Goal: Ask a question

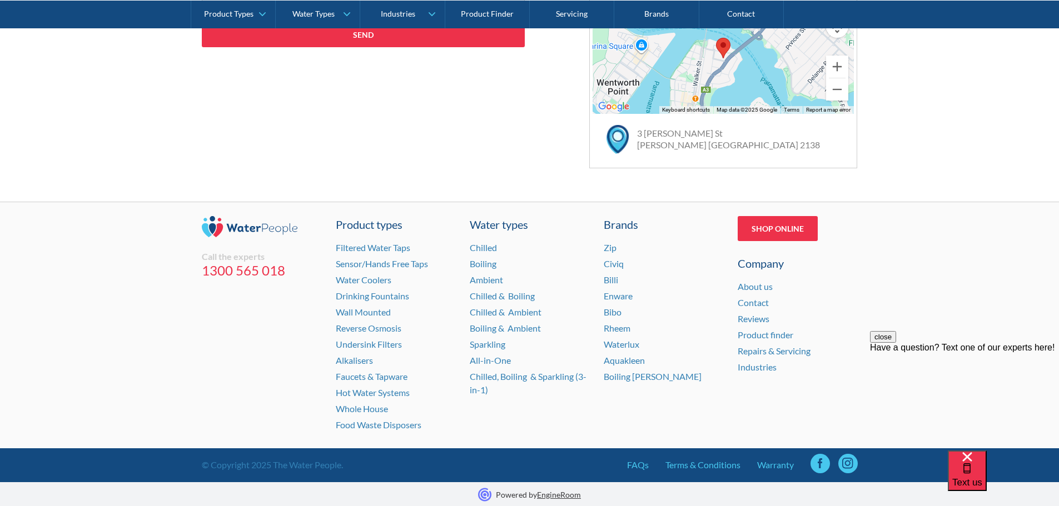
scroll to position [743, 0]
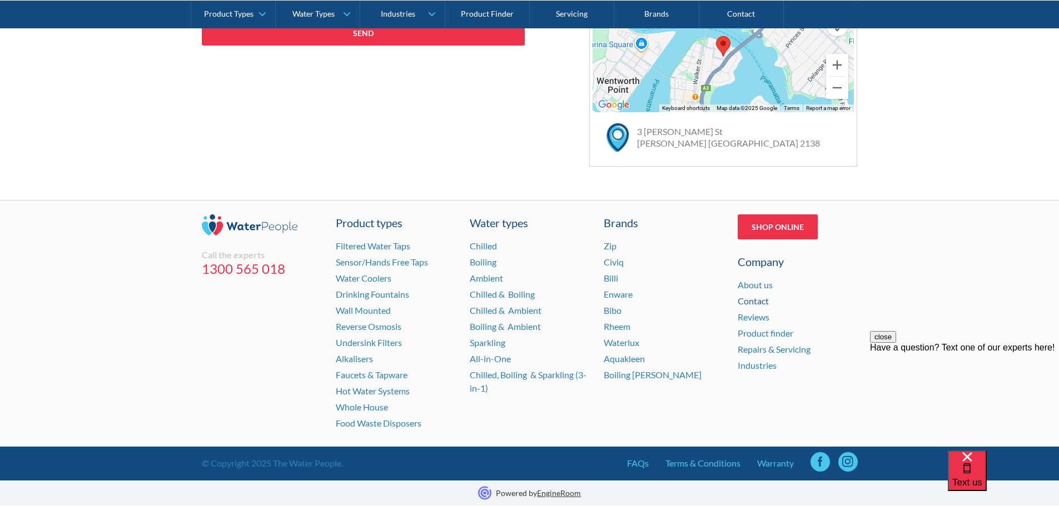
click at [754, 298] on link "Contact" at bounding box center [753, 301] width 31 height 11
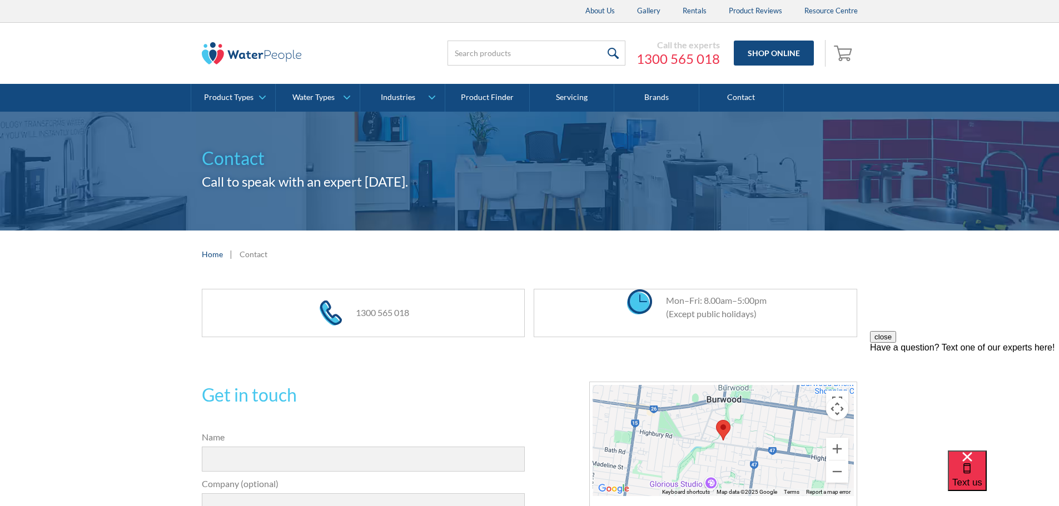
click at [945, 353] on div "Have a question? Text one of our experts here!" at bounding box center [964, 348] width 189 height 10
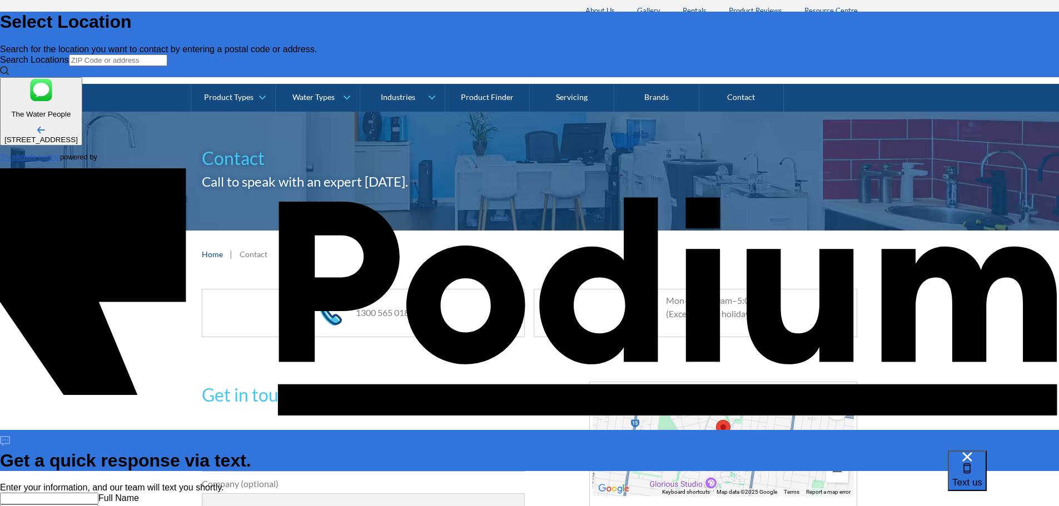
click at [98, 493] on input "text" at bounding box center [49, 499] width 98 height 12
type input "[PERSON_NAME]"
type Phone "0417 115 473"
type textarea "x"
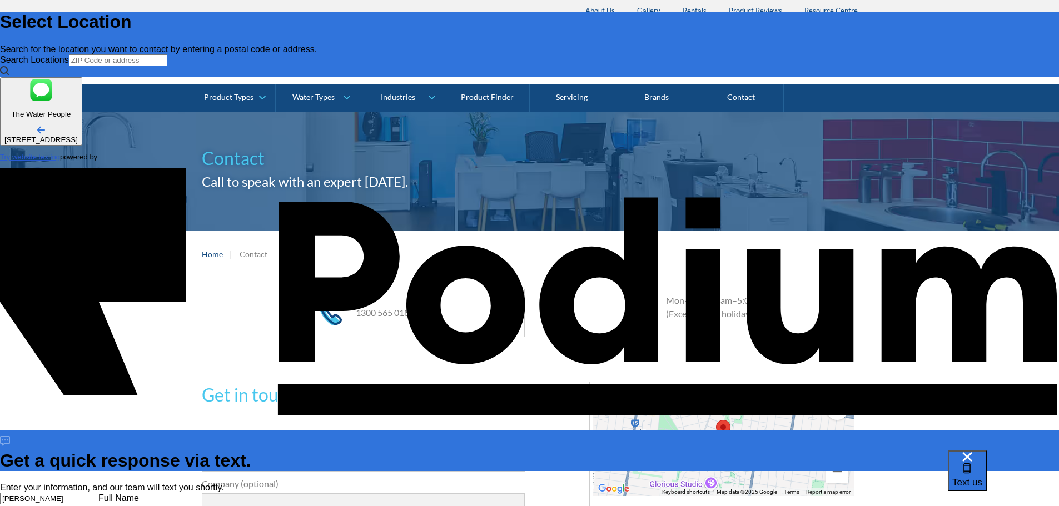
type textarea "I"
type textarea "x"
type textarea "I a"
type textarea "x"
type textarea "I am"
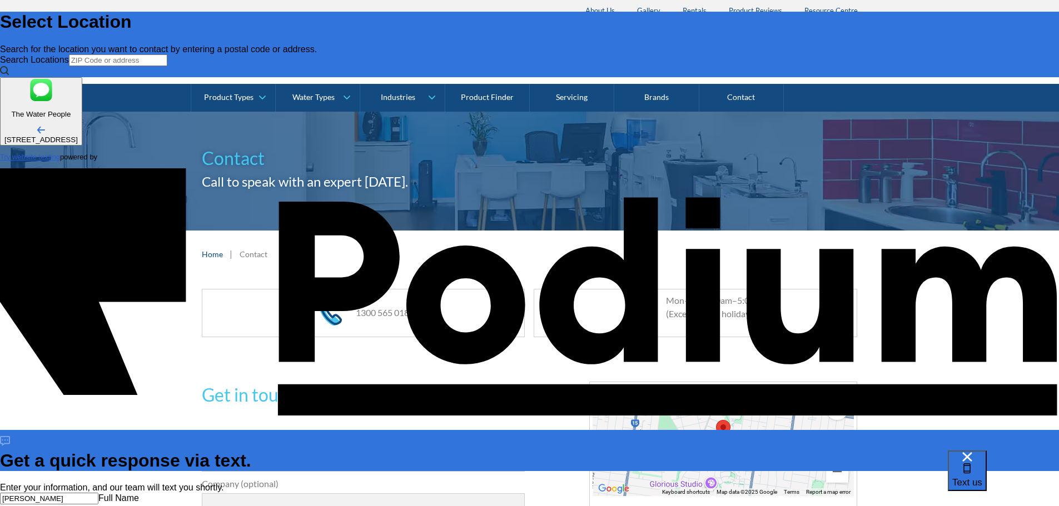
type textarea "x"
type textarea "I am"
type textarea "x"
type textarea "I am re"
type textarea "x"
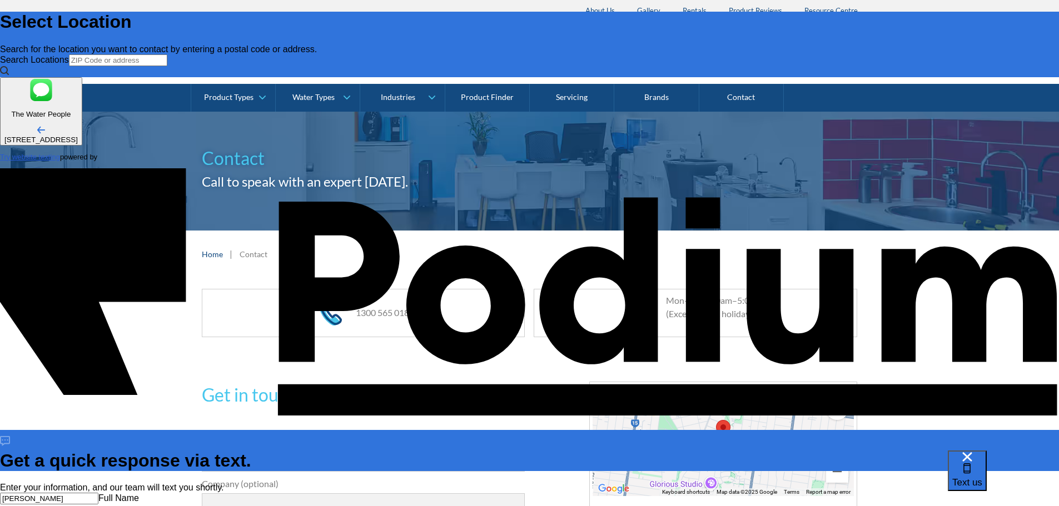
type textarea "I am rep"
type textarea "x"
type textarea "I am repl"
type textarea "x"
type textarea "I am repla"
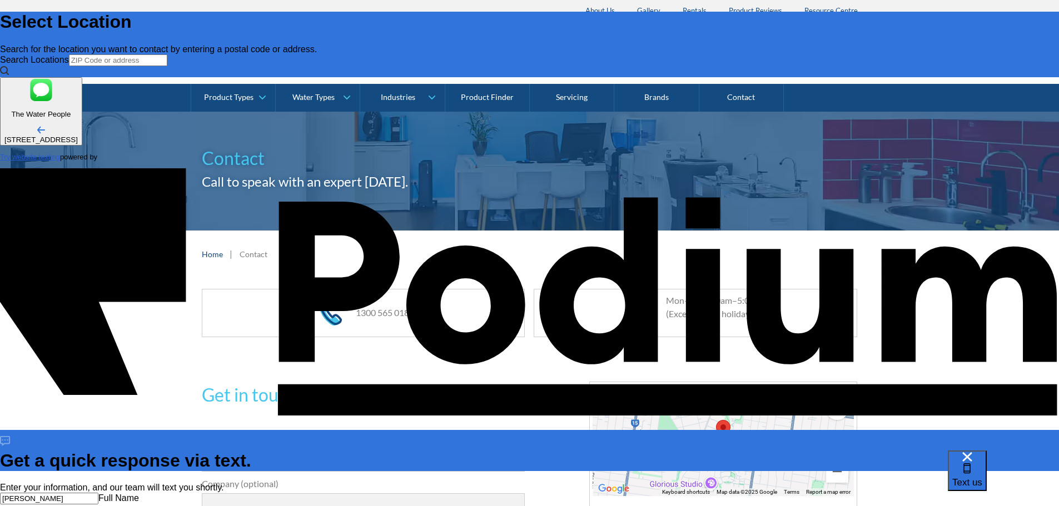
type textarea "x"
type textarea "I am replac"
type textarea "x"
type textarea "I am replacin"
type textarea "x"
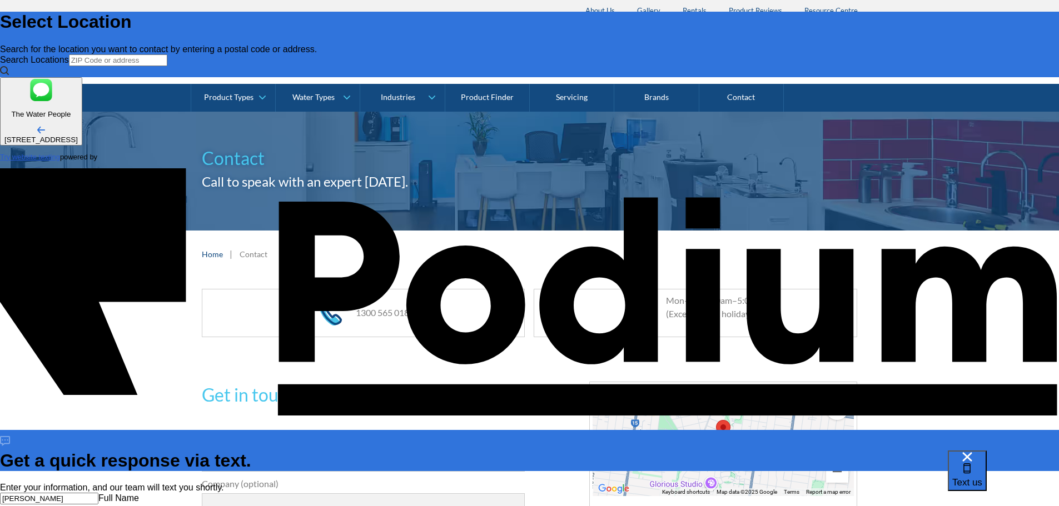
type textarea "I am replacing"
type textarea "x"
type textarea "I am replacing"
type textarea "I am replacing t"
type textarea "x"
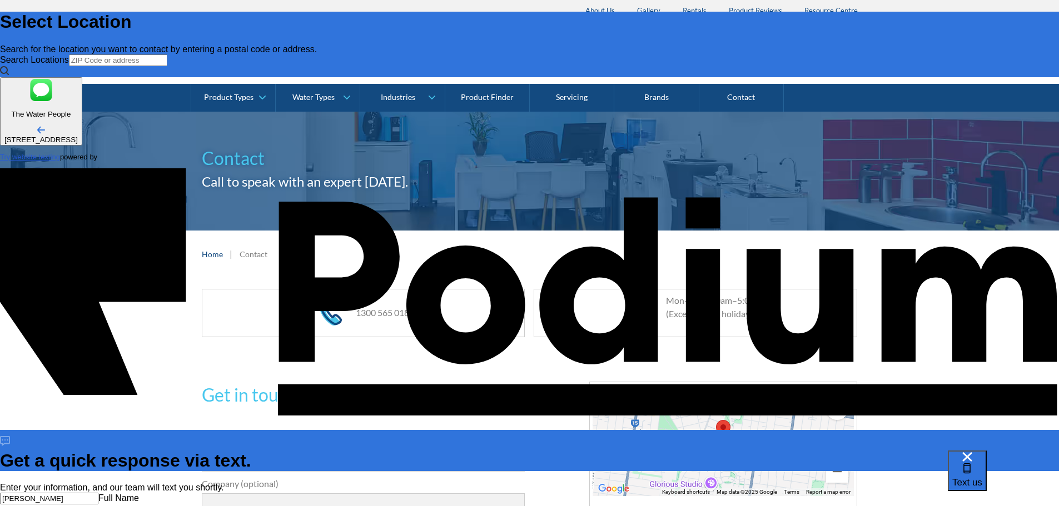
type textarea "x"
type textarea "I am replacing the"
type textarea "x"
type textarea "I am replacing the"
type textarea "x"
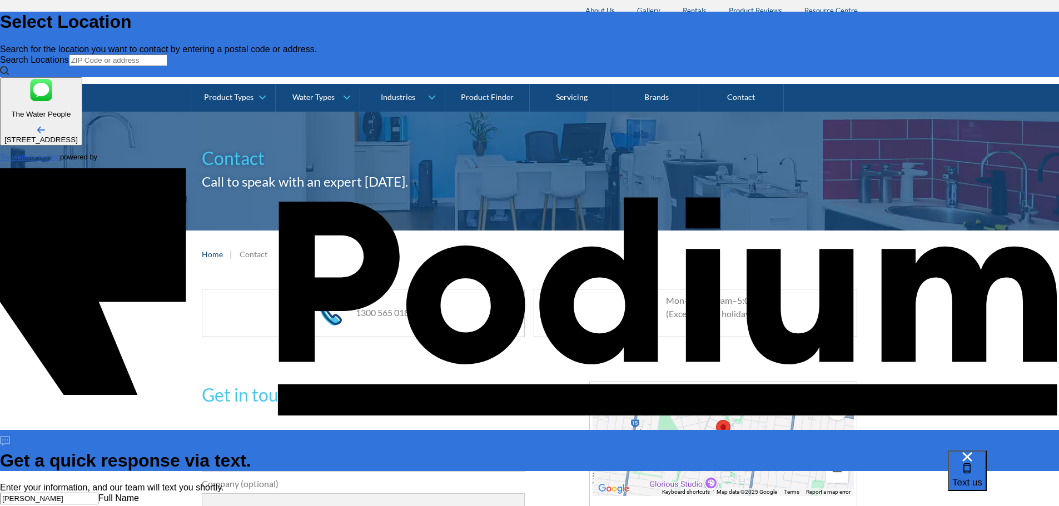
type textarea "I am replacing the 3"
type textarea "x"
type textarea "I am replacing the 3 f"
type textarea "x"
type textarea "I am replacing the 3 fi"
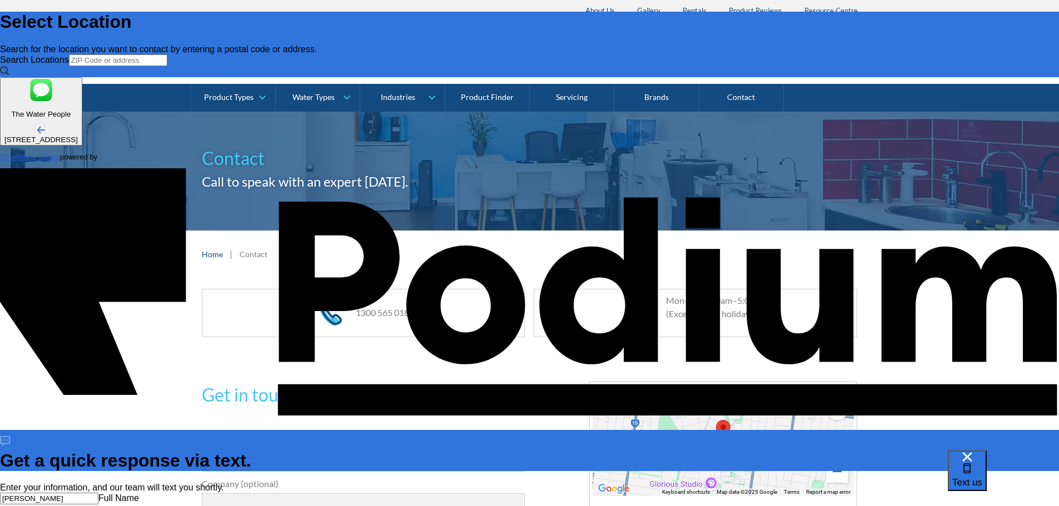
type textarea "x"
type textarea "I am replacing the 3 fil"
type textarea "x"
type textarea "I am replacing the 3 filt"
type textarea "x"
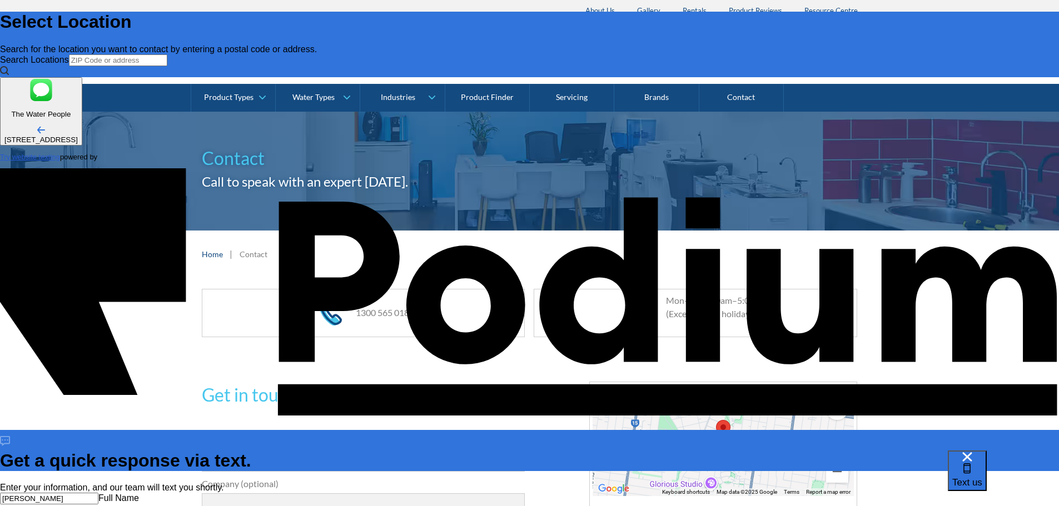
type textarea "I am replacing the 3 filte"
type textarea "x"
type textarea "I am replacing the 3 filter"
type textarea "x"
type textarea "I am replacing the 3 filters"
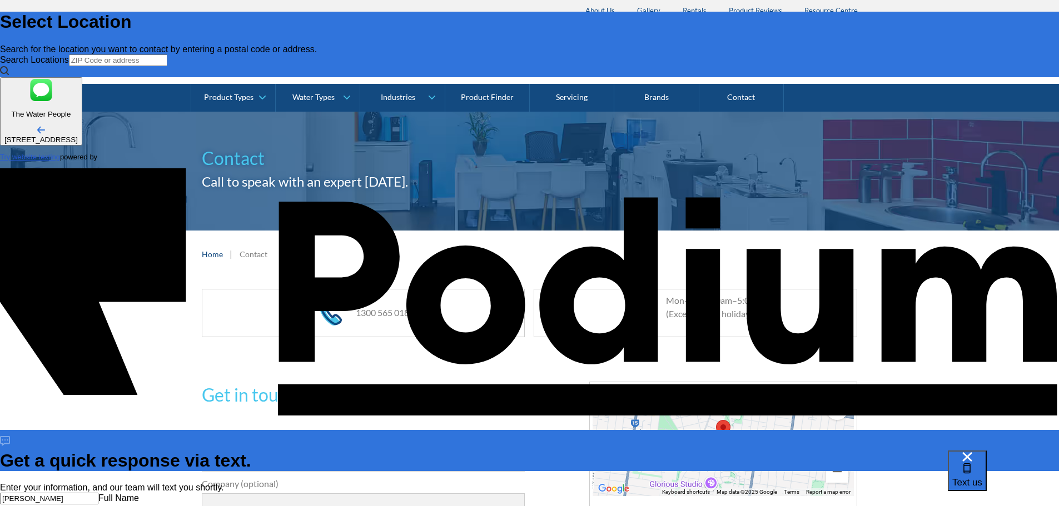
type textarea "x"
type textarea "I am replacing the 3 filters i"
type textarea "x"
type textarea "I am replacing the 3 filters in"
type textarea "x"
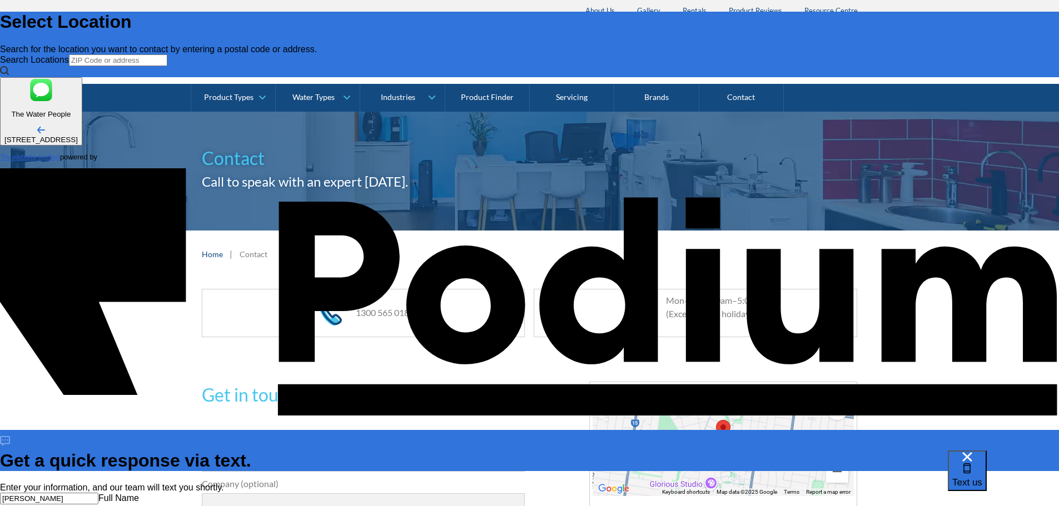
type textarea "I am replacing the 3 filters in"
type textarea "x"
type textarea "I am replacing the 3 filters in o"
type textarea "x"
type textarea "I am replacing the 3 filters in ou"
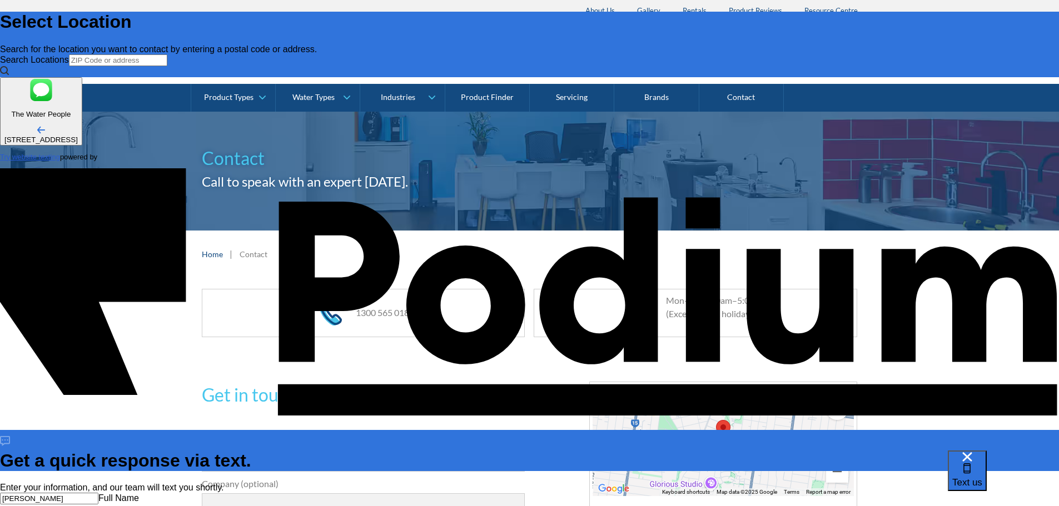
type textarea "x"
type textarea "I am replacing the 3 filters in our"
type textarea "x"
paste textarea "Aquakleen Triple Fluoride And Virus Plus Filter System"
type textarea "I am replacing the 3 filters in our Aquakleen Triple Fluoride And Virus Plus Fi…"
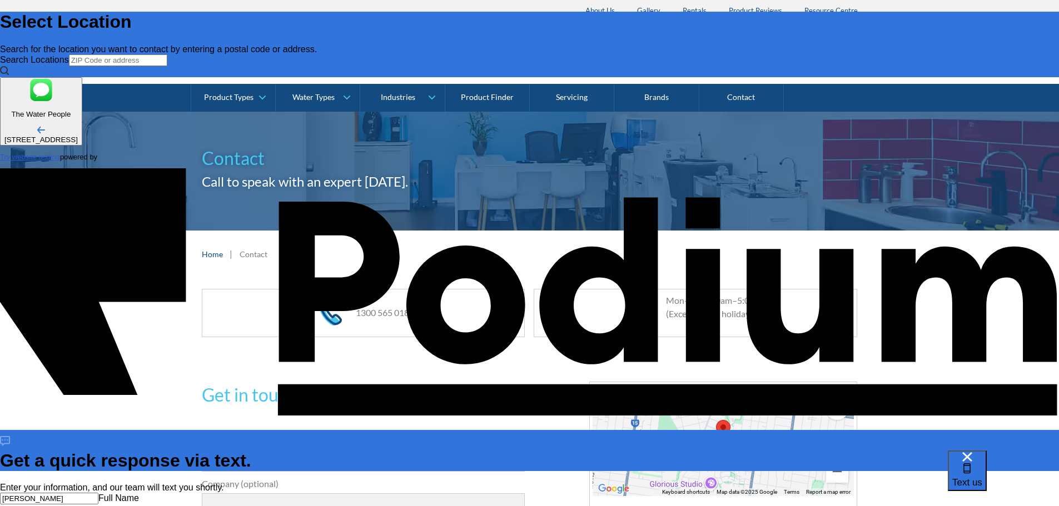
type textarea "x"
type textarea "I am replacing the 3 filters in our Aquakleen Triple Fluoride And Virus Plus Fi…"
type textarea "x"
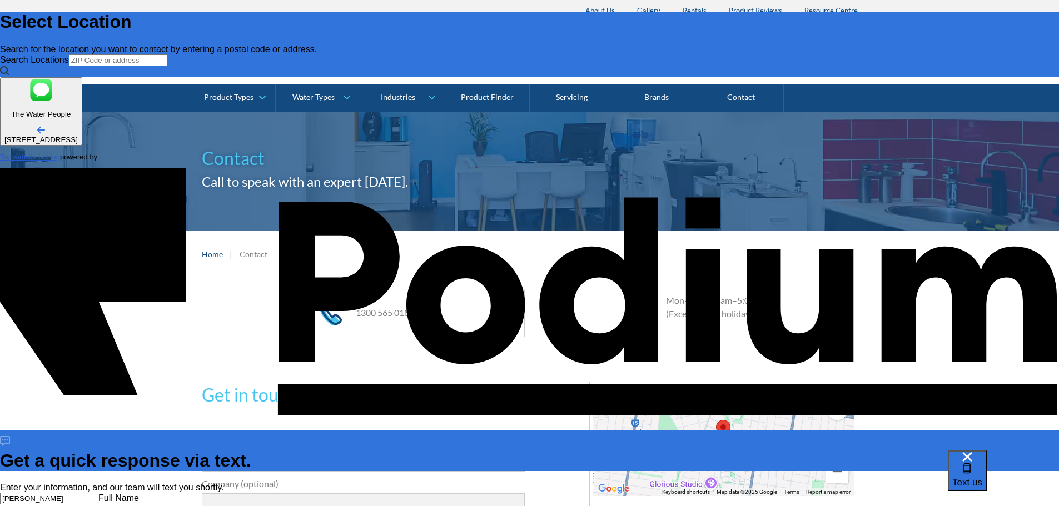
type textarea "I am replacing the 3 filters in our Aquakleen Triple Fluoride And Virus Plus Fi…"
type textarea "x"
type textarea "I am replacing the 3 filters in our Aquakleen Triple Fluoride And Virus Plus Fi…"
type textarea "x"
type textarea "I am replacing the 3 filters in our Aquakleen Triple Fluoride And Virus Plus Fi…"
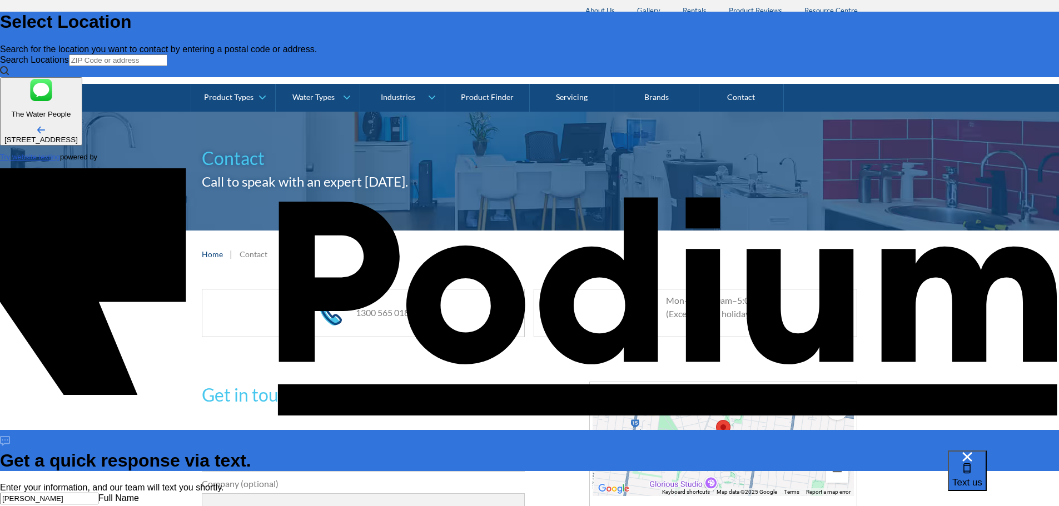
type textarea "x"
type textarea "I am replacing the 3 filters in our Aquakleen Triple Fluoride And Virus Plus Fi…"
type textarea "x"
type textarea "I am replacing the 3 filters in our Aquakleen Triple Fluoride And Virus Plus Fi…"
type textarea "x"
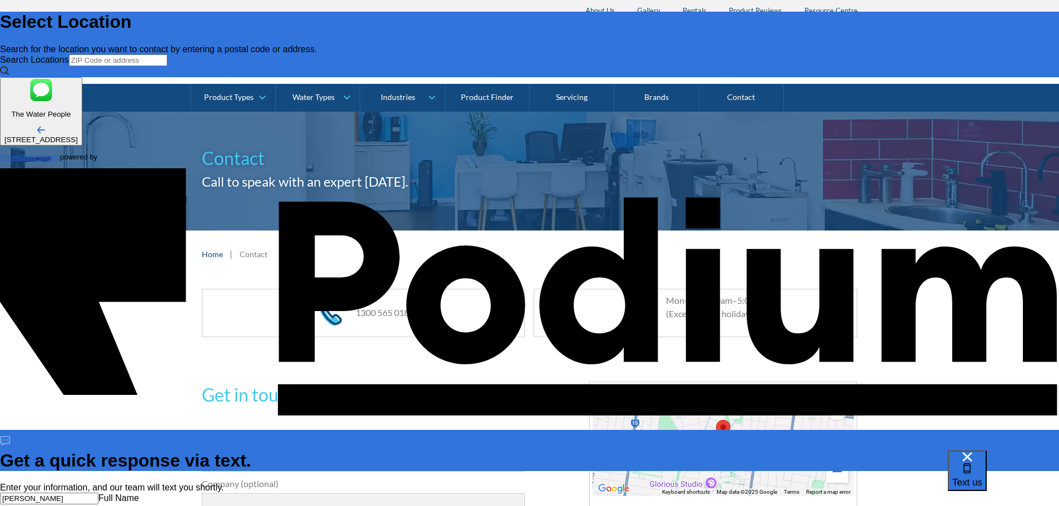
type textarea "I am replacing the 3 filters in our Aquakleen Triple Fluoride And Virus Plus Fi…"
type textarea "x"
type textarea "I am replacing the 3 filters in our Aquakleen Triple Fluoride And Virus Plus Fi…"
type textarea "x"
type textarea "I am replacing the 3 filters in our Aquakleen Triple Fluoride And Virus Plus Fi…"
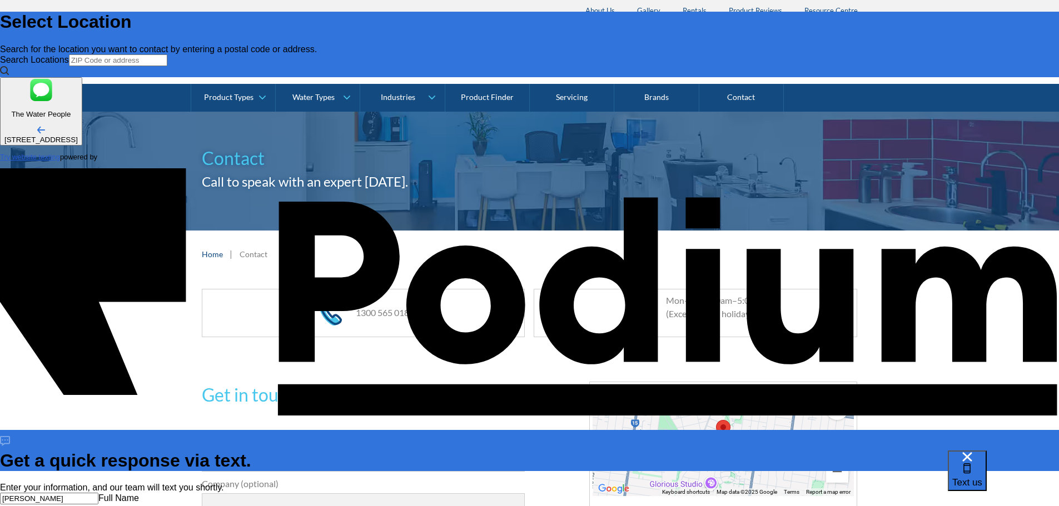
type textarea "x"
type textarea "I am replacing the 3 filters in our Aquakleen Triple Fluoride And Virus Plus Fi…"
type textarea "x"
type textarea "I am replacing the 3 filters in our Aquakleen Triple Fluoride And Virus Plus Fi…"
type textarea "x"
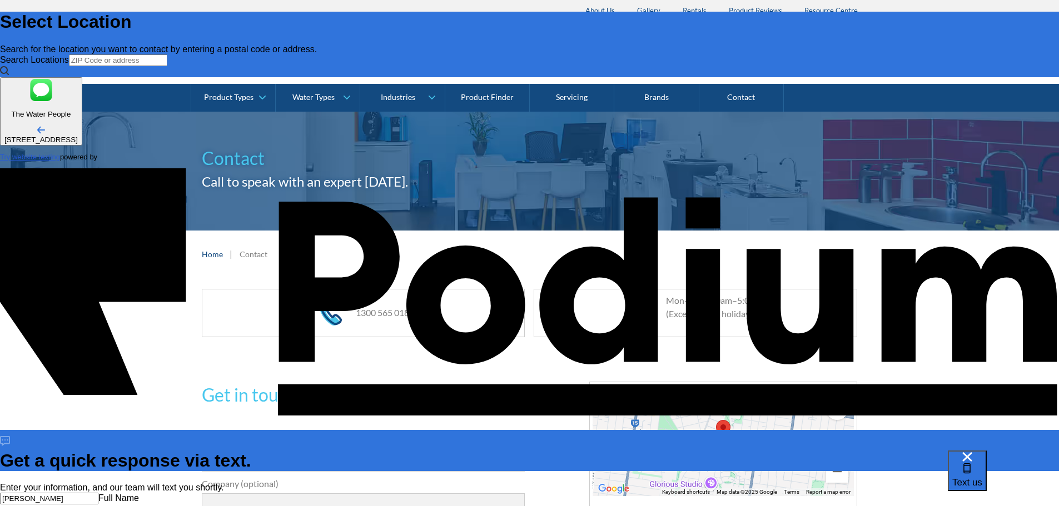
type textarea "I am replacing the 3 filters in our Aquakleen Triple Fluoride And Virus Plus Fi…"
type textarea "x"
type textarea "I am replacing the 3 filters in our Aquakleen Triple Fluoride And Virus Plus Fi…"
type textarea "x"
type textarea "I am replacing the 3 filters in our Aquakleen Triple Fluoride And Virus Plus Fi…"
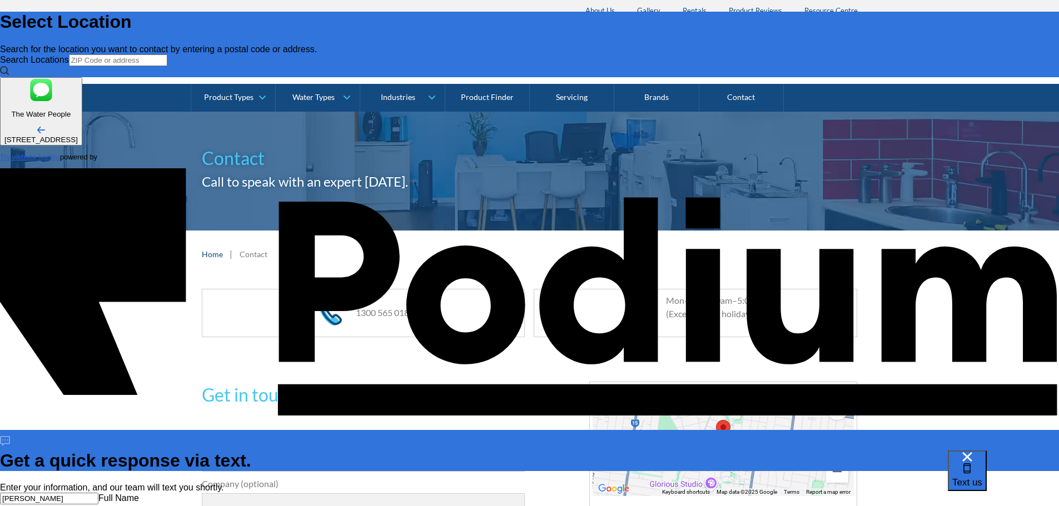
type textarea "x"
type textarea "I am replacing the 3 filters in our Aquakleen Triple Fluoride And Virus Plus Fi…"
type textarea "x"
type textarea "I am replacing the 3 filters in our Aquakleen Triple Fluoride And Virus Plus Fi…"
type textarea "x"
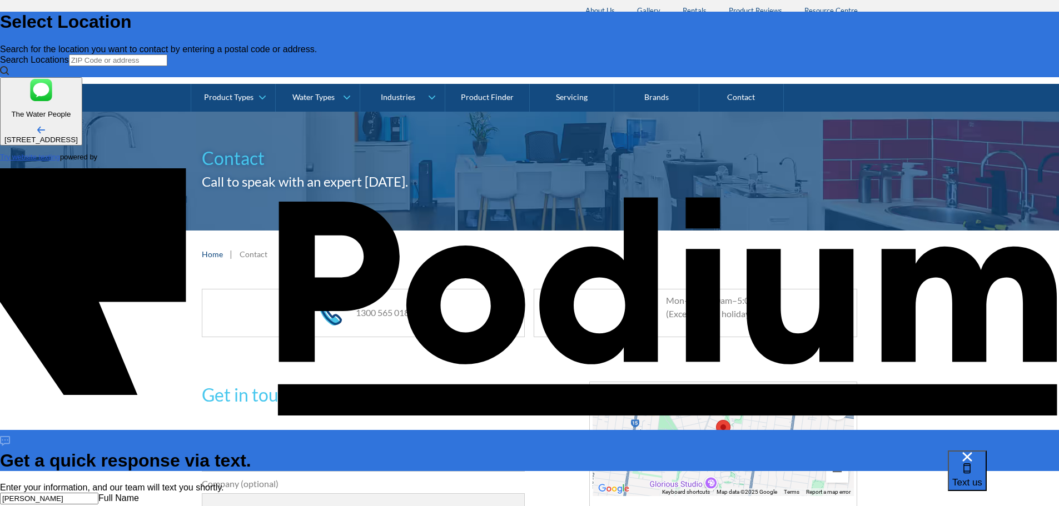
type textarea "I am replacing the 3 filters in our Aquakleen Triple Fluoride And Virus Plus Fi…"
type textarea "x"
type textarea "I am replacing the 3 filters in our Aquakleen Triple Fluoride And Virus Plus Fi…"
type textarea "x"
type textarea "I am replacing the 3 filters in our Aquakleen Triple Fluoride And Virus Plus Fi…"
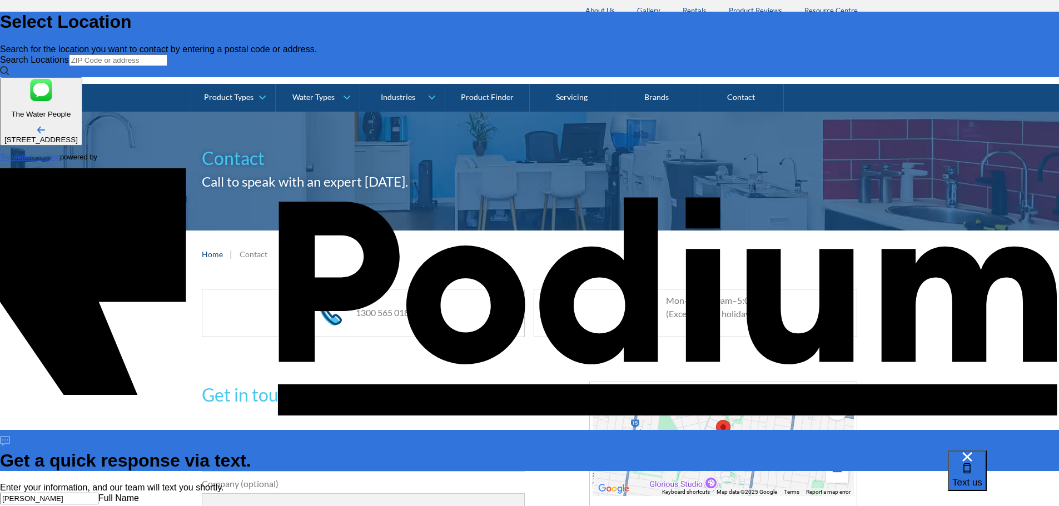
type textarea "x"
type textarea "I am replacing the 3 filters in our Aquakleen Triple Fluoride And Virus Plus Fi…"
type textarea "x"
type textarea "I am replacing the 3 filters in our Aquakleen Triple Fluoride And Virus Plus Fi…"
type textarea "x"
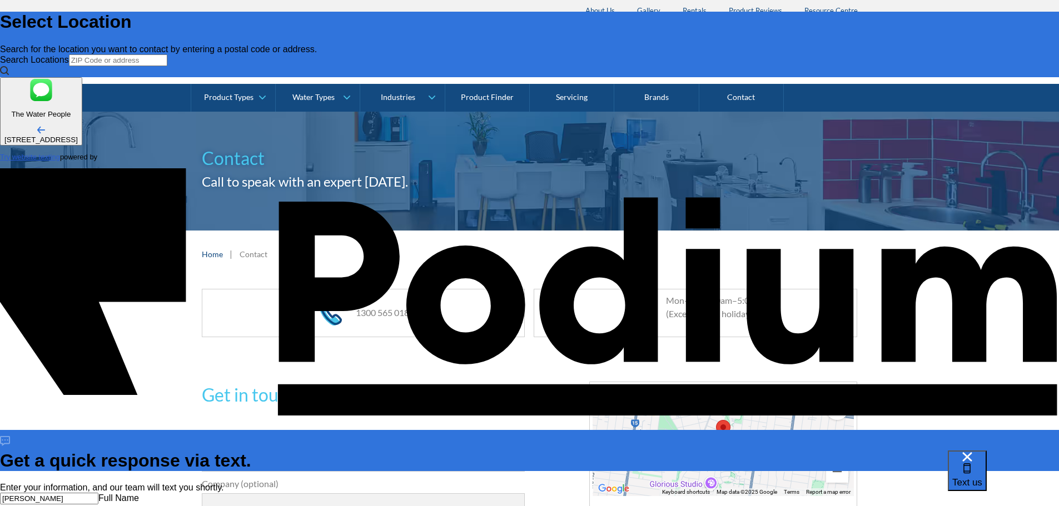
type textarea "I am replacing the 3 filters in our Aquakleen Triple Fluoride And Virus Plus Fi…"
type textarea "x"
type textarea "I am replacing the 3 filters in our Aquakleen Triple Fluoride And Virus Plus Fi…"
type textarea "x"
type textarea "I am replacing the 3 filters in our Aquakleen Triple Fluoride And Virus Plus Fi…"
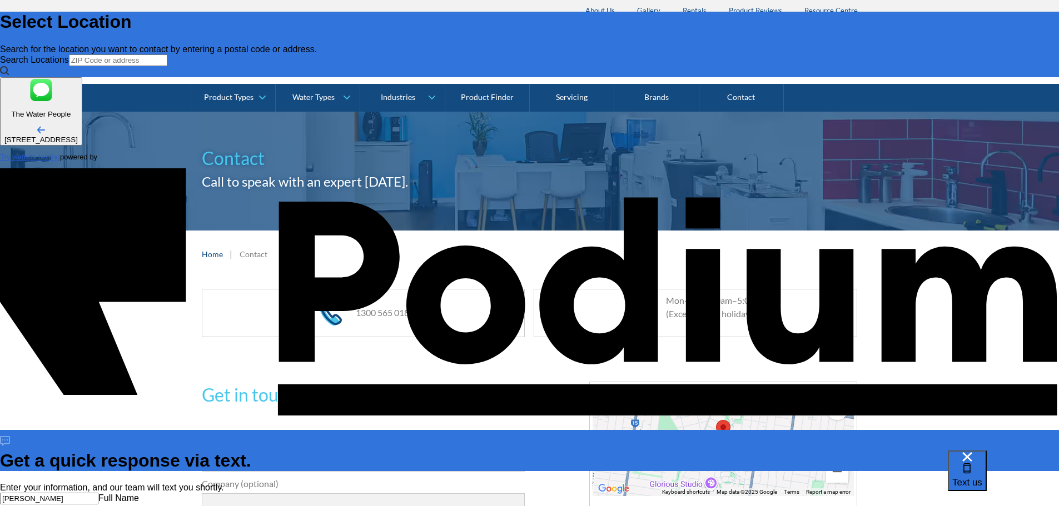
type textarea "x"
type textarea "I am replacing the 3 filters in our Aquakleen Triple Fluoride And Virus Plus Fi…"
type textarea "x"
type textarea "I am replacing the 3 filters in our Aquakleen Triple Fluoride And Virus Plus Fi…"
type textarea "x"
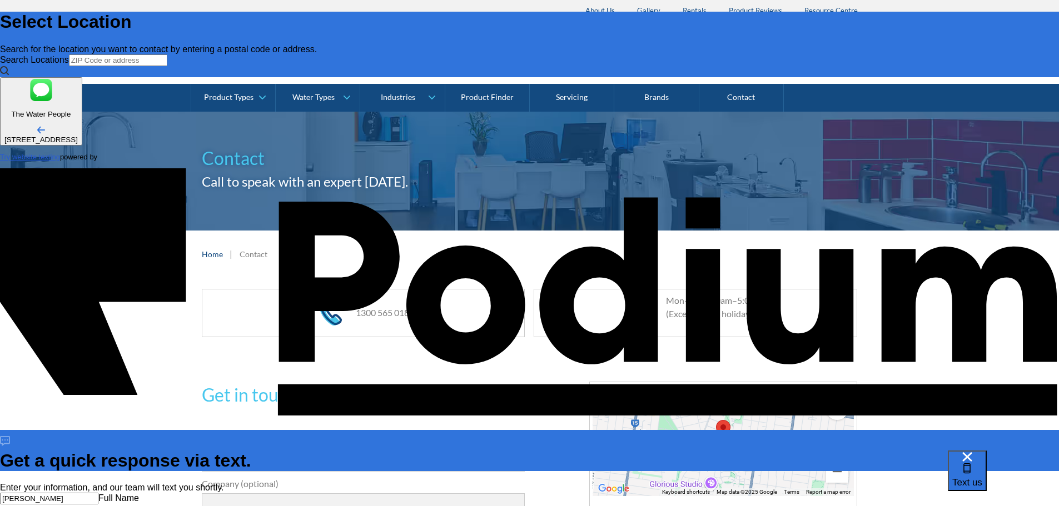
type textarea "I am replacing the 3 filters in our Aquakleen Triple Fluoride And Virus Plus Fi…"
type textarea "x"
type textarea "I am replacing the 3 filters in our Aquakleen Triple Fluoride And Virus Plus Fi…"
type textarea "x"
type textarea "I am replacing the 3 filters in our Aquakleen Triple Fluoride And Virus Plus Fi…"
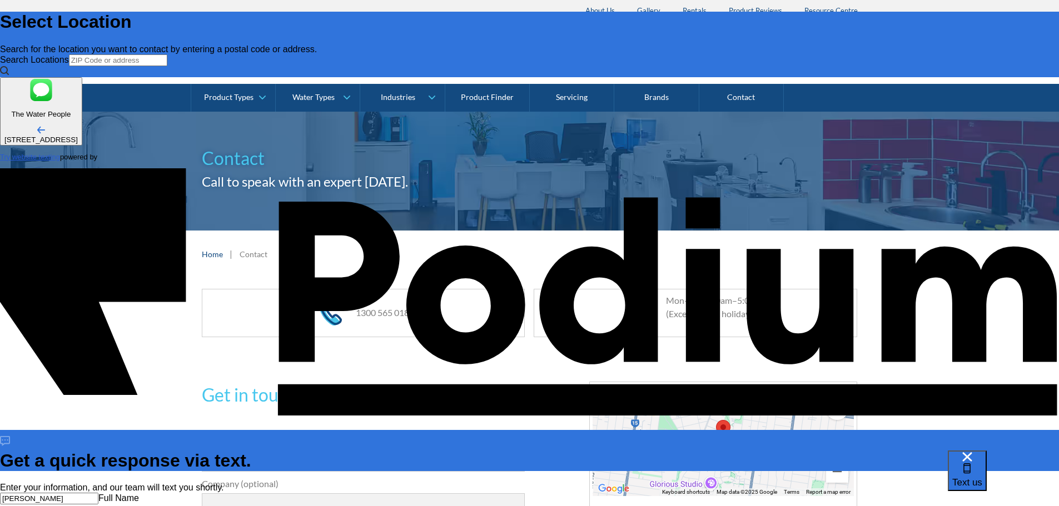
type textarea "x"
type textarea "I am replacing the 3 filters in our Aquakleen Triple Fluoride And Virus Plus Fi…"
type textarea "x"
type textarea "I am replacing the 3 filters in our Aquakleen Triple Fluoride And Virus Plus Fi…"
type textarea "x"
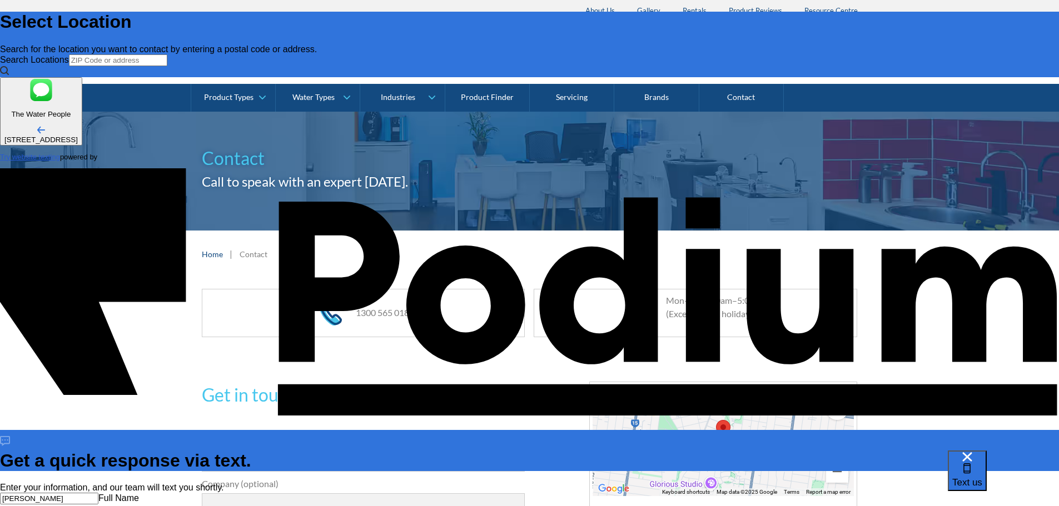
type textarea "I am replacing the 3 filters in our Aquakleen Triple Fluoride And Virus Plus Fi…"
type textarea "x"
type textarea "I am replacing the 3 filters in our Aquakleen Triple Fluoride And Virus Plus Fi…"
type textarea "x"
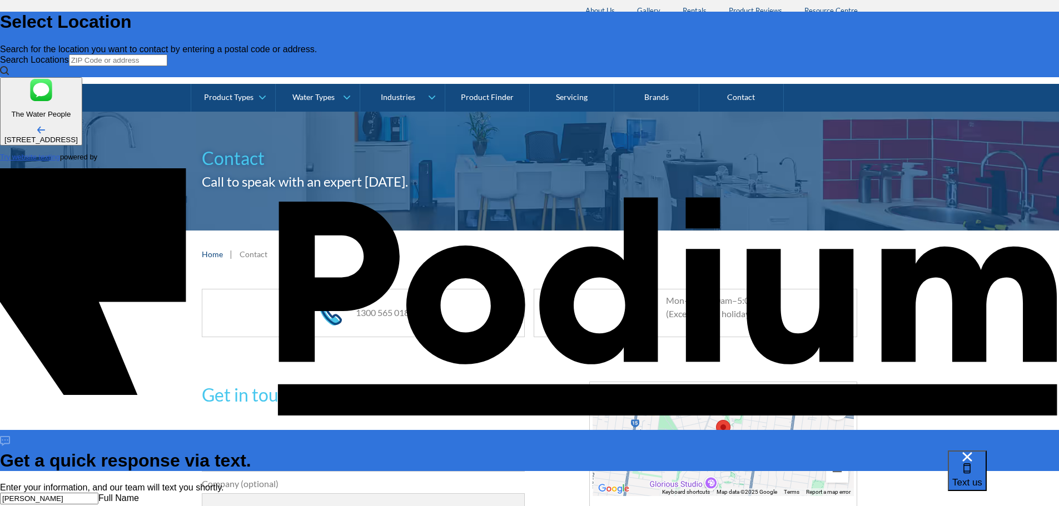
type textarea "I am replacing the 3 filters in our Aquakleen Triple Fluoride And Virus Plus Fi…"
type textarea "x"
type textarea "I am replacing the 3 filters in our Aquakleen Triple Fluoride And Virus Plus Fi…"
type textarea "x"
type textarea "I am replacing the 3 filters in our Aquakleen Triple Fluoride And Virus Plus Fi…"
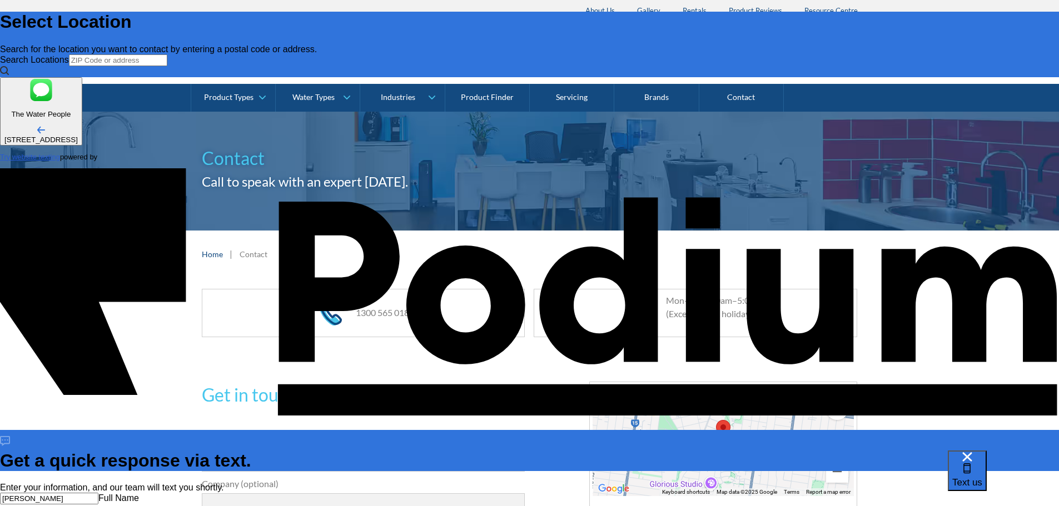
type textarea "x"
type textarea "I am replacing the 3 filters in our Aquakleen Triple Fluoride And Virus Plus Fi…"
type textarea "x"
type textarea "I am replacing the 3 filters in our Aquakleen Triple Fluoride And Virus Plus Fi…"
type textarea "x"
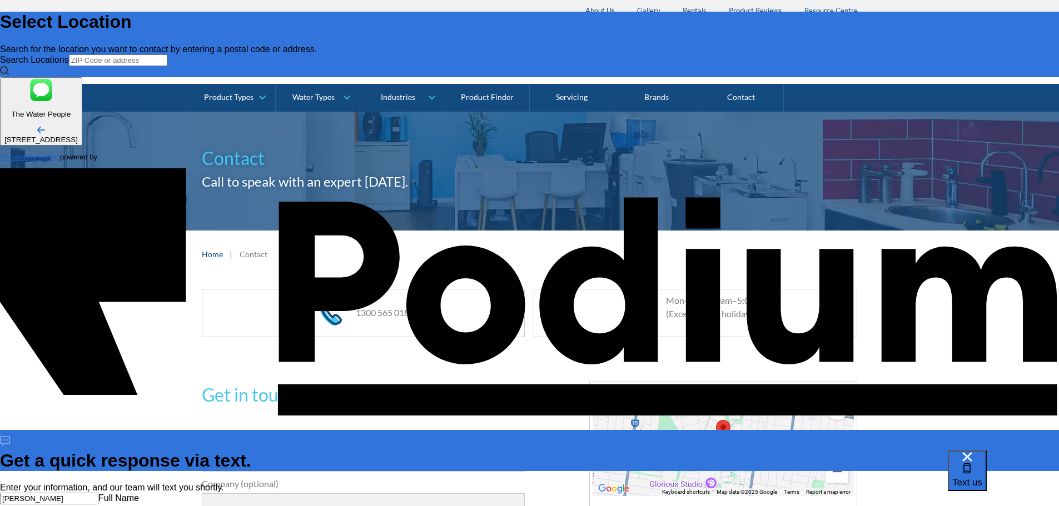
type textarea "I am replacing the 3 filters in our Aquakleen Triple Fluoride And Virus Plus Fi…"
type textarea "x"
type textarea "I am replacing the 3 filters in our Aquakleen Triple Fluoride And Virus Plus Fi…"
type textarea "x"
type textarea "I am replacing the 3 filters in our Aquakleen Triple Fluoride And Virus Plus Fi…"
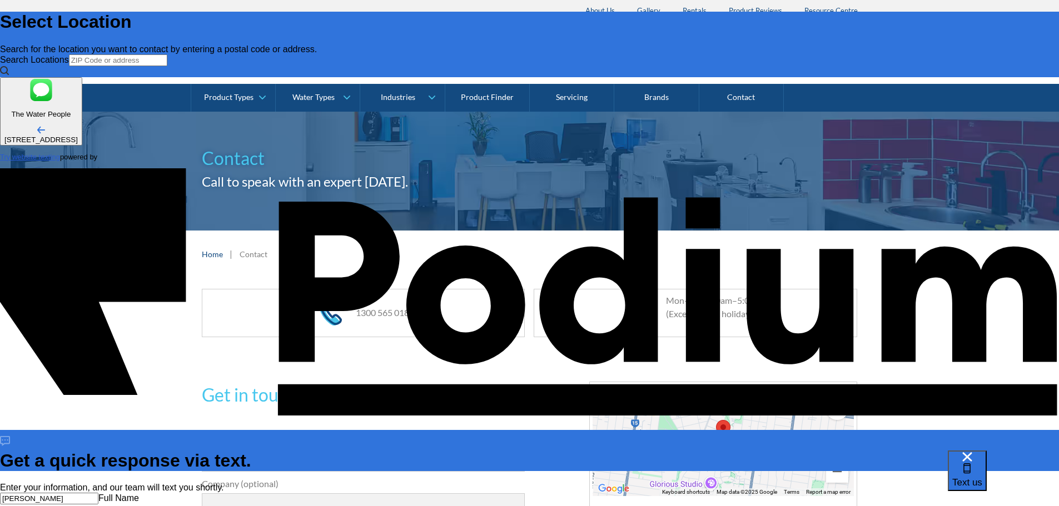
type textarea "x"
type textarea "I am replacing the 3 filters in our Aquakleen Triple Fluoride And Virus Plus Fi…"
type textarea "x"
type textarea "I am replacing the 3 filters in our Aquakleen Triple Fluoride And Virus Plus Fi…"
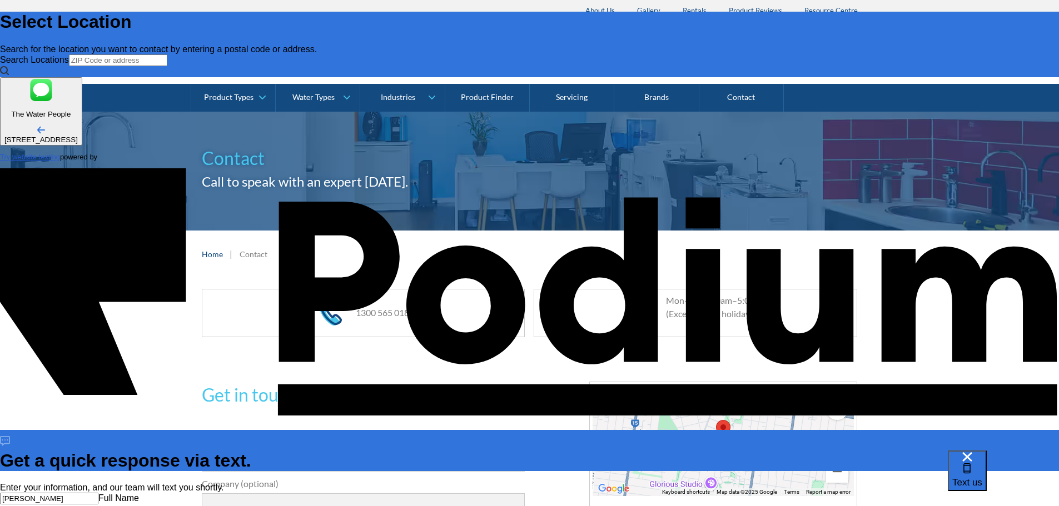
type textarea "x"
type textarea "I am replacing the 3 filters in our Aquakleen Triple Fluoride And Virus Plus Fi…"
type textarea "x"
type textarea "I am replacing the 3 filters in our Aquakleen Triple Fluoride And Virus Plus Fi…"
type textarea "x"
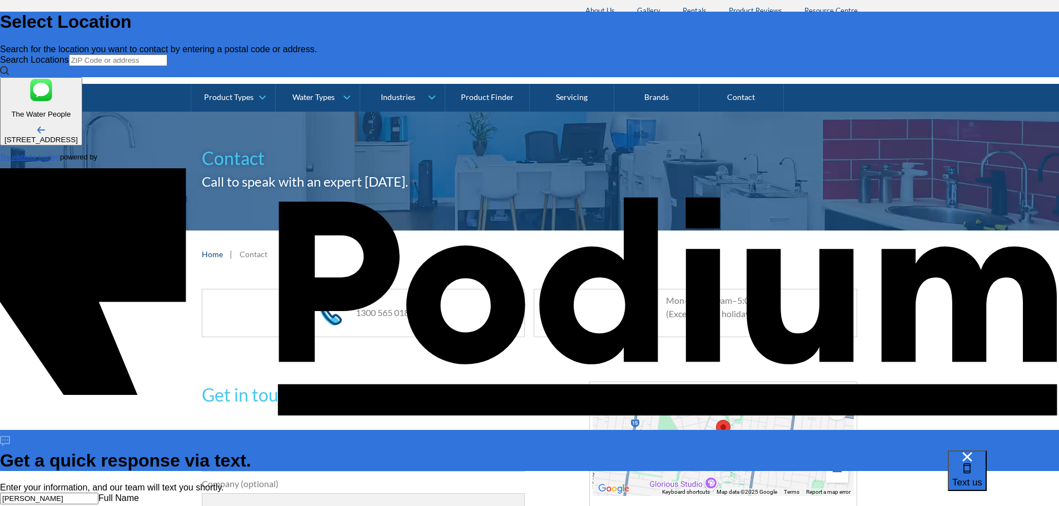
type textarea "I am replacing the 3 filters in our Aquakleen Triple Fluoride And Virus Plus Fi…"
type textarea "x"
type textarea "I am replacing the 3 filters in our Aquakleen Triple Fluoride And Virus Plus Fi…"
type textarea "x"
type textarea "I am replacing the 3 filters in our Aquakleen Triple Fluoride And Virus Plus Fi…"
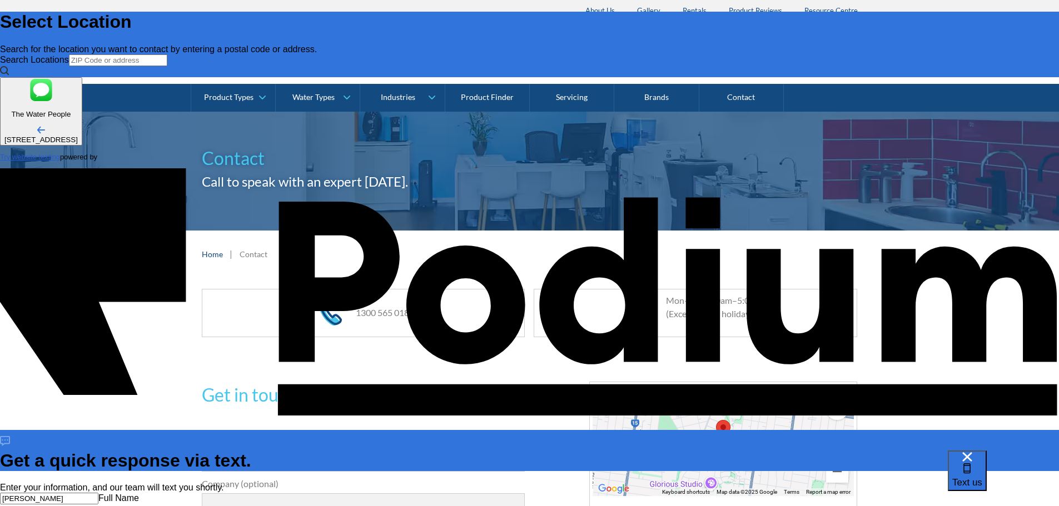
type textarea "x"
type textarea "I am replacing the 3 filters in our Aquakleen Triple Fluoride And Virus Plus Fi…"
type textarea "x"
type textarea "I am replacing the 3 filters in our Aquakleen Triple Fluoride And Virus Plus Fi…"
type textarea "x"
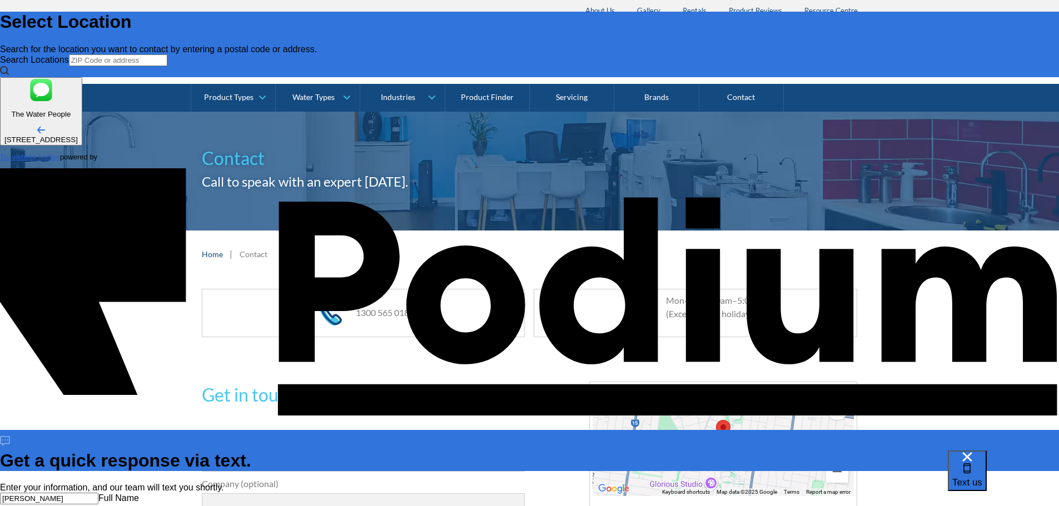
type textarea "I am replacing the 3 filters in our Aquakleen Triple Fluoride And Virus Plus Fi…"
type textarea "x"
type textarea "I am replacing the 3 filters in our Aquakleen Triple Fluoride And Virus Plus Fi…"
type textarea "x"
type textarea "I am replacing the 3 filters in our Aquakleen Triple Fluoride And Virus Plus Fi…"
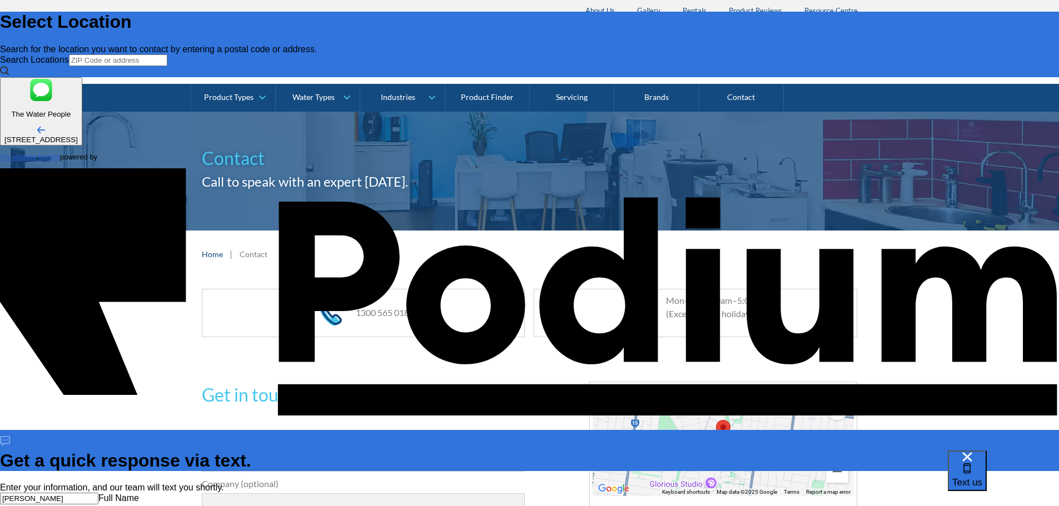
type textarea "x"
type textarea "I am replacing the 3 filters in our Aquakleen Triple Fluoride And Virus Plus Fi…"
type textarea "x"
type textarea "I am replacing the 3 filters in our Aquakleen Triple Fluoride And Virus Plus Fi…"
type textarea "x"
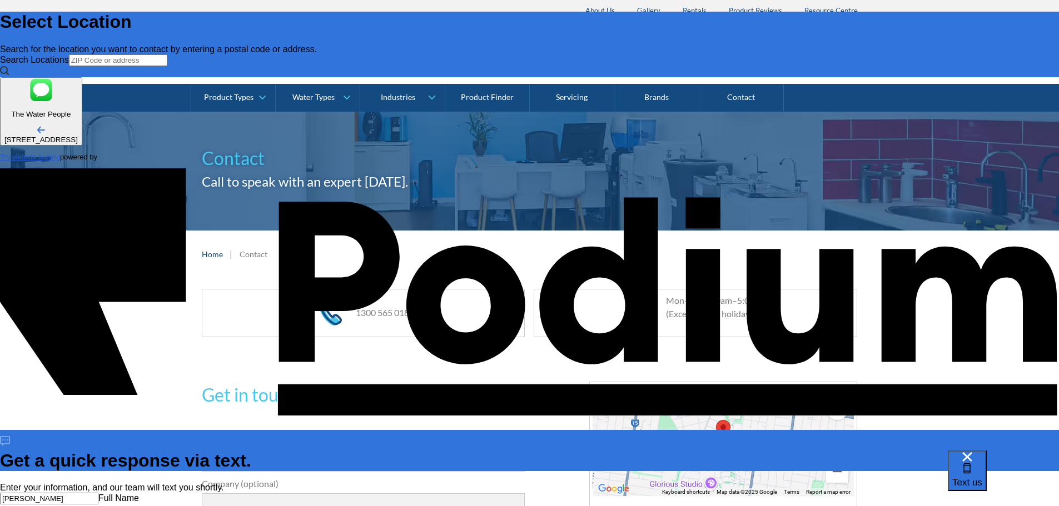
type textarea "I am replacing the 3 filters in our Aquakleen Triple Fluoride And Virus Plus Fi…"
type textarea "x"
type textarea "I am replacing the 3 filters in our Aquakleen Triple Fluoride And Virus Plus Fi…"
type textarea "x"
type textarea "I am replacing the 3 filters in our Aquakleen Triple Fluoride And Virus Plus Fi…"
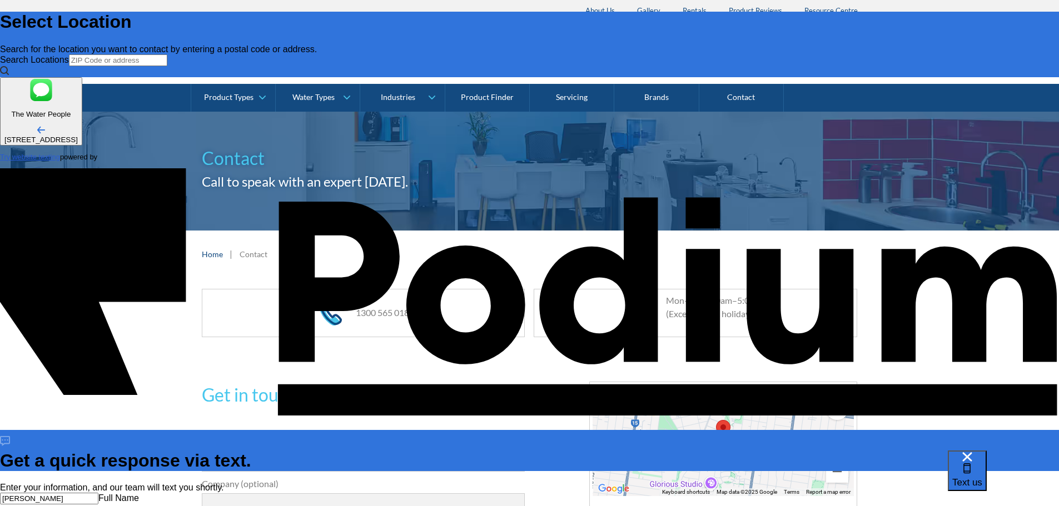
scroll to position [6, 0]
type textarea "x"
type textarea "I am replacing the 3 filters in our Aquakleen Triple Fluoride And Virus Plus Fi…"
type textarea "x"
type textarea "I am replacing the 3 filters in our Aquakleen Triple Fluoride And Virus Plus Fi…"
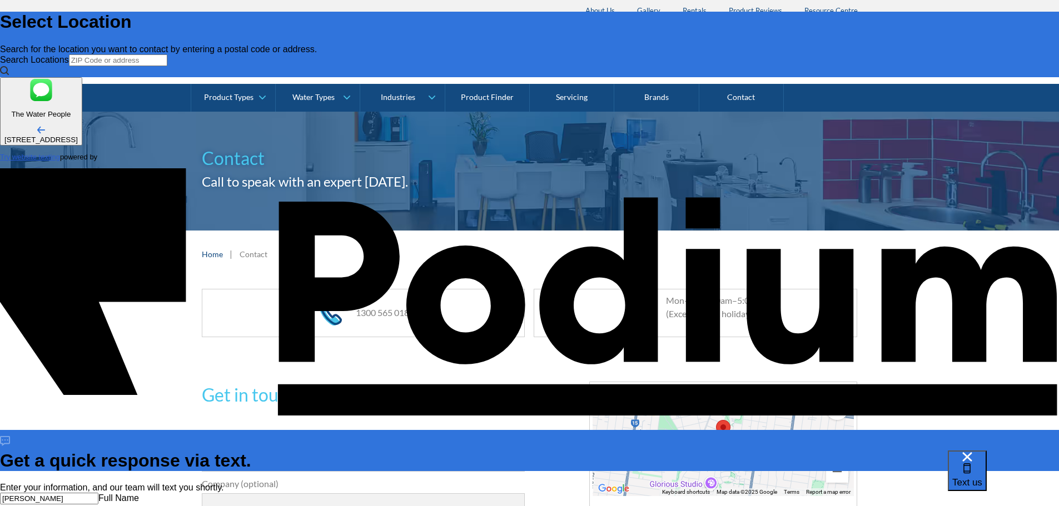
type textarea "x"
type textarea "I am replacing the 3 filters in our Aquakleen Triple Fluoride And Virus Plus Fi…"
type textarea "x"
type textarea "I am replacing the 3 filters in our Aquakleen Triple Fluoride And Virus Plus Fi…"
type textarea "x"
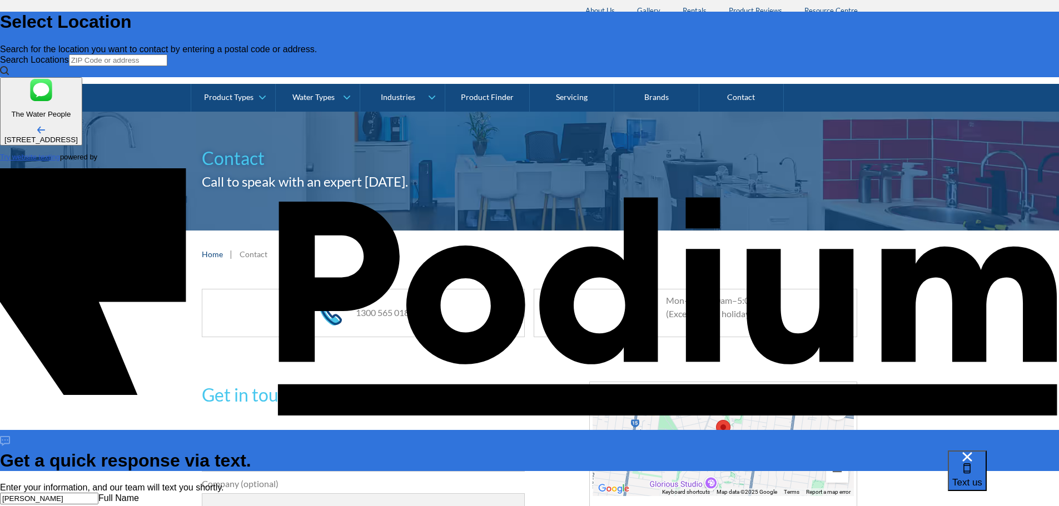
type textarea "I am replacing the 3 filters in our Aquakleen Triple Fluoride And Virus Plus Fi…"
type textarea "x"
type textarea "I am replacing the 3 filters in our Aquakleen Triple Fluoride And Virus Plus Fi…"
type textarea "x"
type textarea "I am replacing the 3 filters in our Aquakleen Triple Fluoride And Virus Plus Fi…"
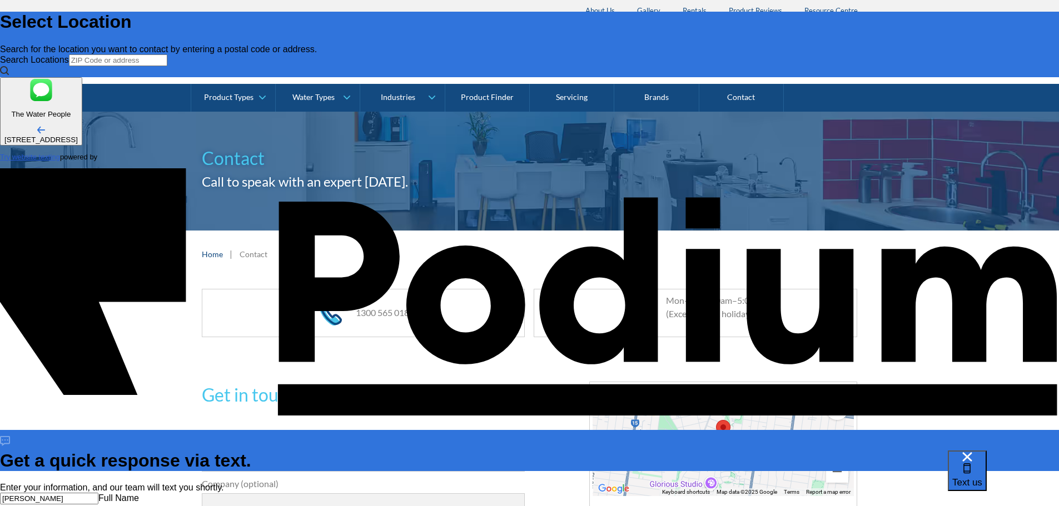
type textarea "x"
type textarea "I am replacing the 3 filters in our Aquakleen Triple Fluoride And Virus Plus Fi…"
type textarea "x"
type textarea "I am replacing the 3 filters in our Aquakleen Triple Fluoride And Virus Plus Fi…"
type textarea "x"
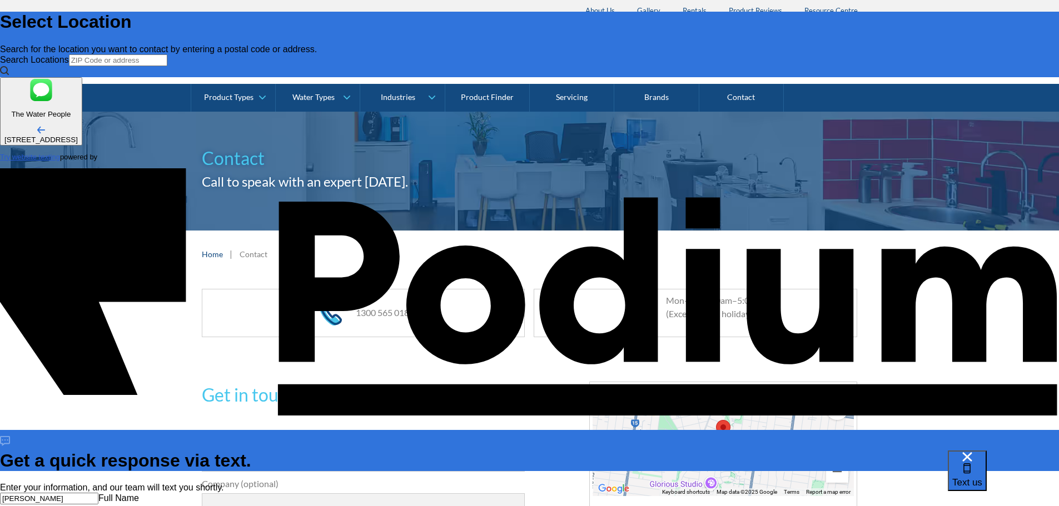
type textarea "I am replacing the 3 filters in our Aquakleen Triple Fluoride And Virus Plus Fi…"
